Goal: Share content: Share content

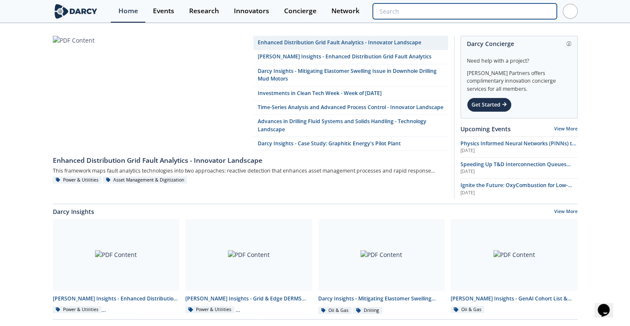
click at [516, 13] on input "search" at bounding box center [465, 11] width 184 height 16
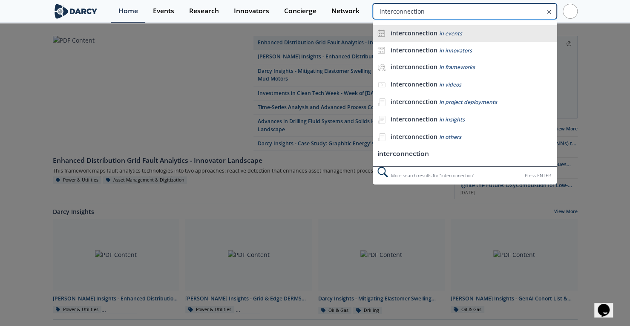
type input "interconnection"
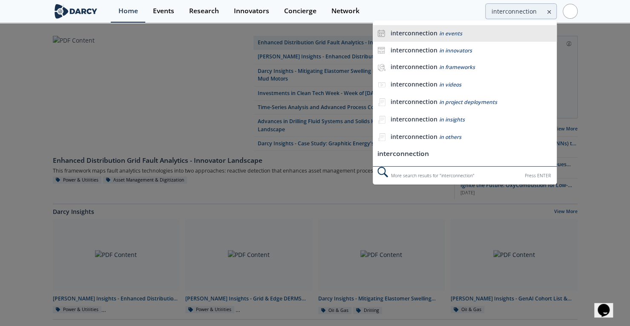
click at [468, 33] on div "interconnection in events" at bounding box center [471, 33] width 162 height 8
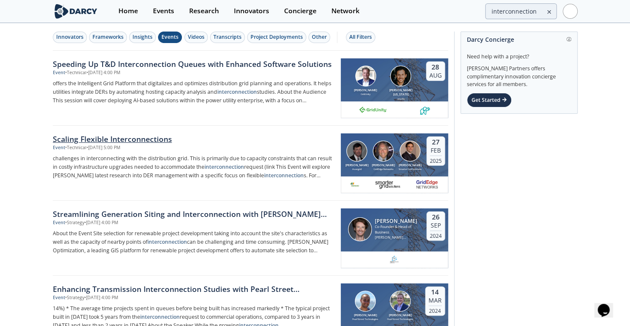
click at [124, 137] on div "Scaling Flexible Interconnections" at bounding box center [194, 138] width 282 height 11
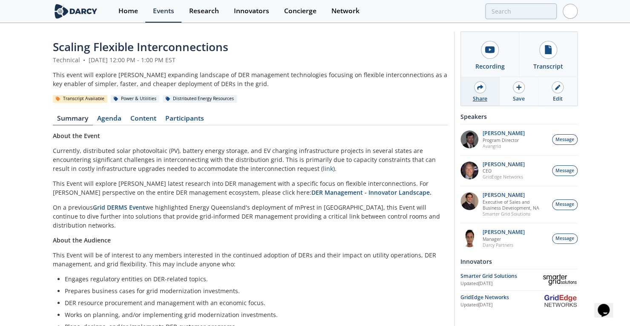
click at [482, 92] on div "Share" at bounding box center [480, 91] width 39 height 29
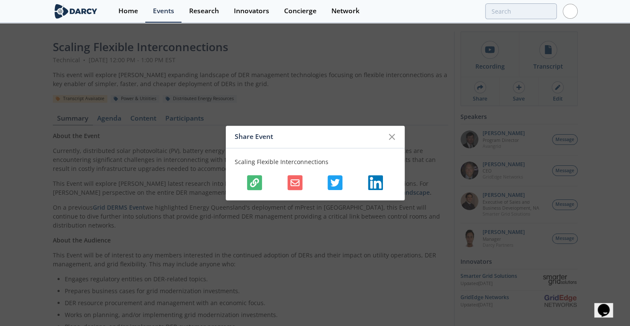
click at [251, 179] on icon "button" at bounding box center [254, 182] width 9 height 9
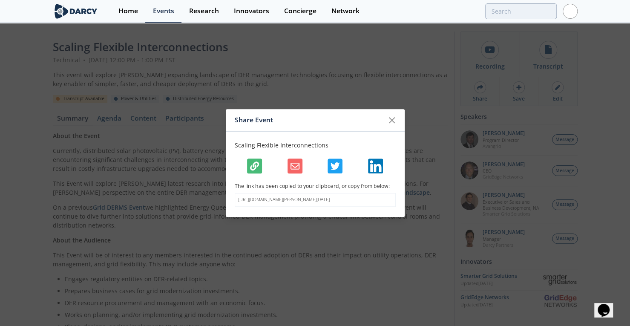
click at [288, 197] on p "https://darcypartners.com/events/darcy-power-and-utilities-february-27-2025?s=6…" at bounding box center [315, 199] width 154 height 7
copy body "https://darcypartners.com/events/darcy-power-and-utilities-february-27-2025?s=6…"
click at [390, 117] on icon at bounding box center [392, 120] width 10 height 10
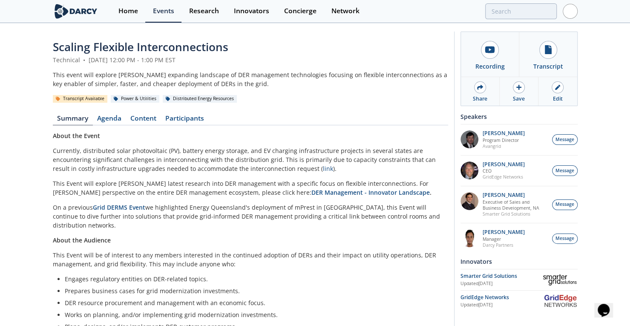
click at [209, 49] on span "Scaling Flexible Interconnections" at bounding box center [141, 46] width 176 height 15
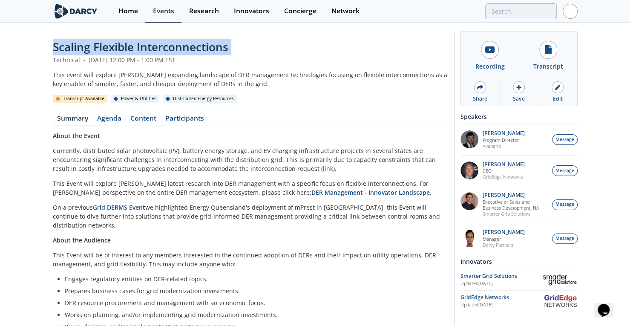
click at [209, 49] on span "Scaling Flexible Interconnections" at bounding box center [141, 46] width 176 height 15
copy header "Scaling Flexible Interconnections"
